Goal: Transaction & Acquisition: Purchase product/service

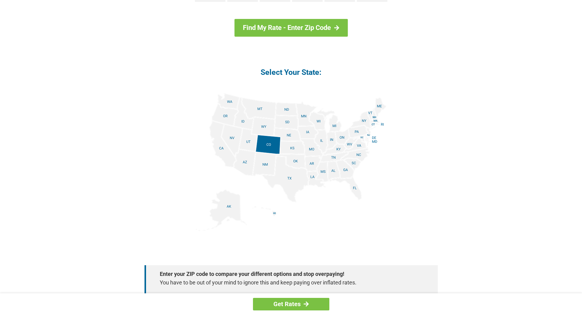
scroll to position [672, 0]
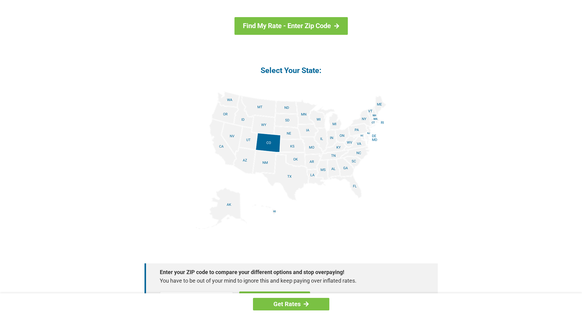
click at [291, 174] on img at bounding box center [291, 160] width 191 height 138
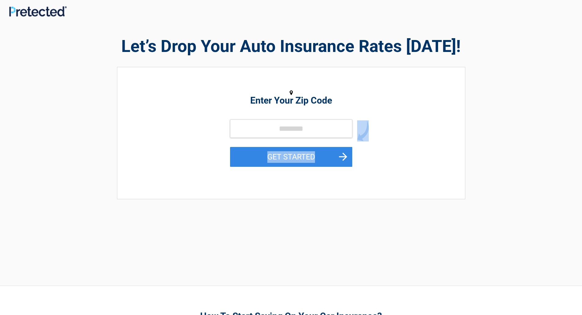
click at [292, 174] on form "GET STARTED" at bounding box center [291, 149] width 122 height 61
click at [290, 132] on input "tel" at bounding box center [291, 128] width 122 height 18
type input "*****"
click at [287, 158] on button "GET STARTED" at bounding box center [291, 157] width 122 height 20
